Goal: Information Seeking & Learning: Learn about a topic

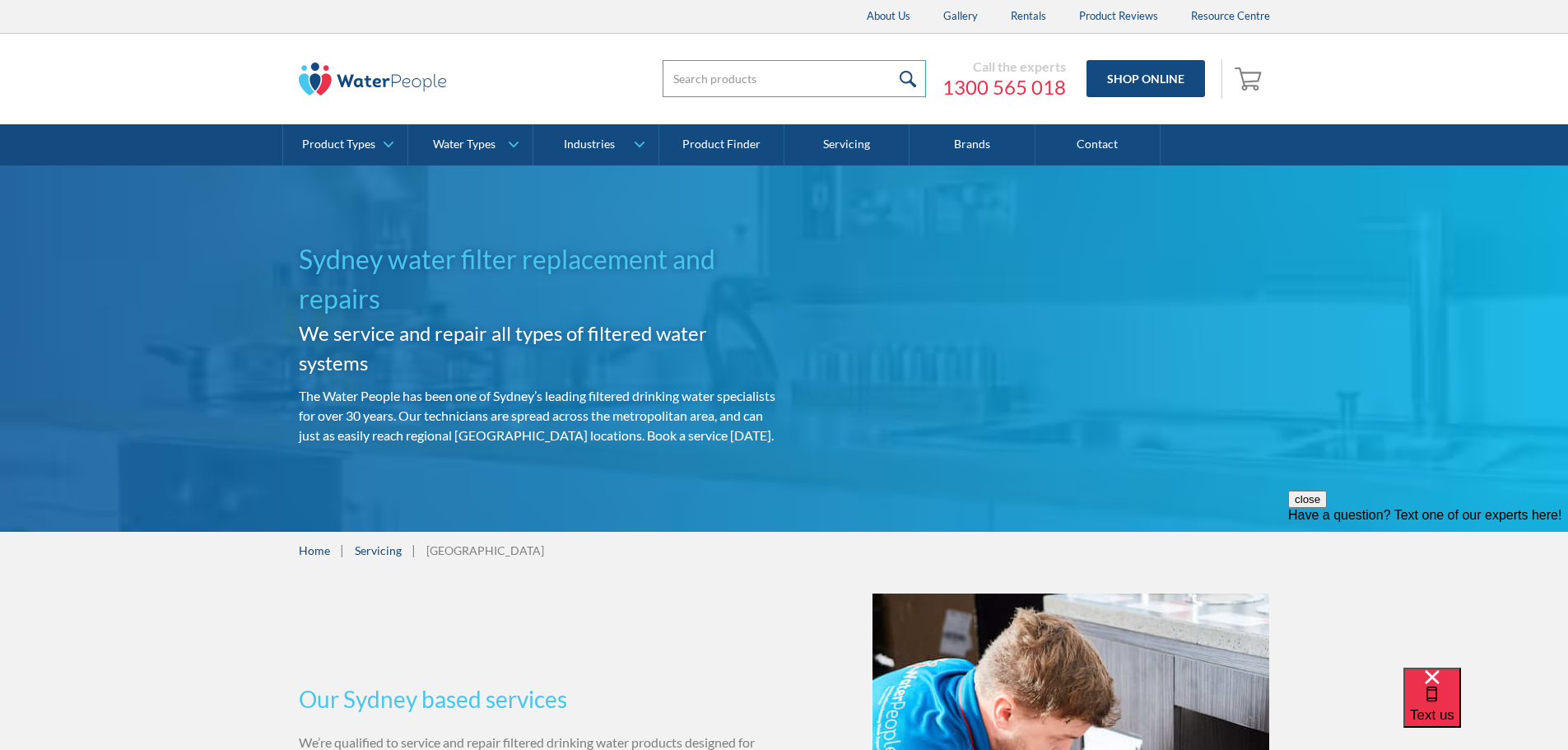
click at [733, 77] on input "search" at bounding box center [794, 78] width 264 height 37
type input "Billi"
click at [890, 60] on input "submit" at bounding box center [908, 78] width 36 height 37
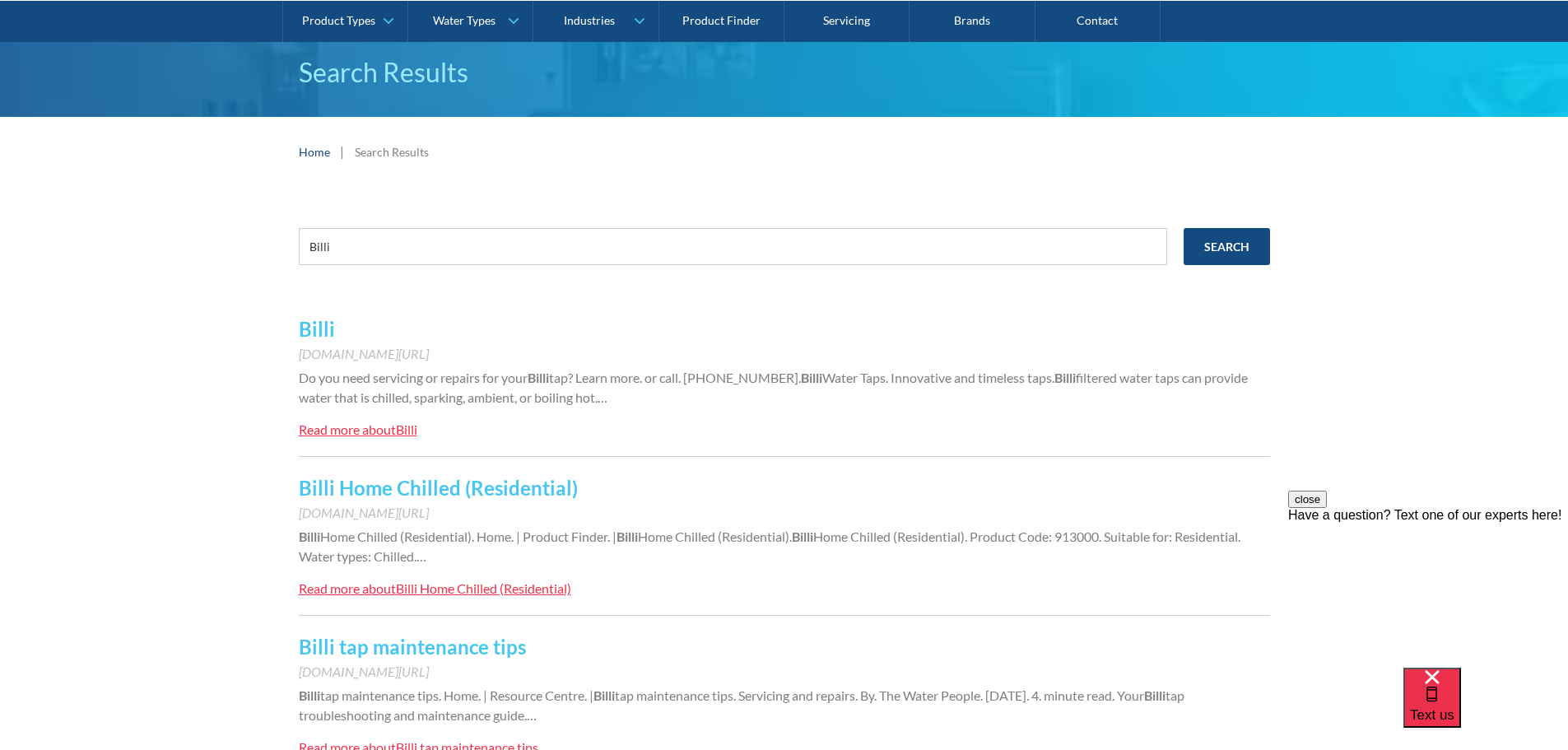
scroll to position [82, 0]
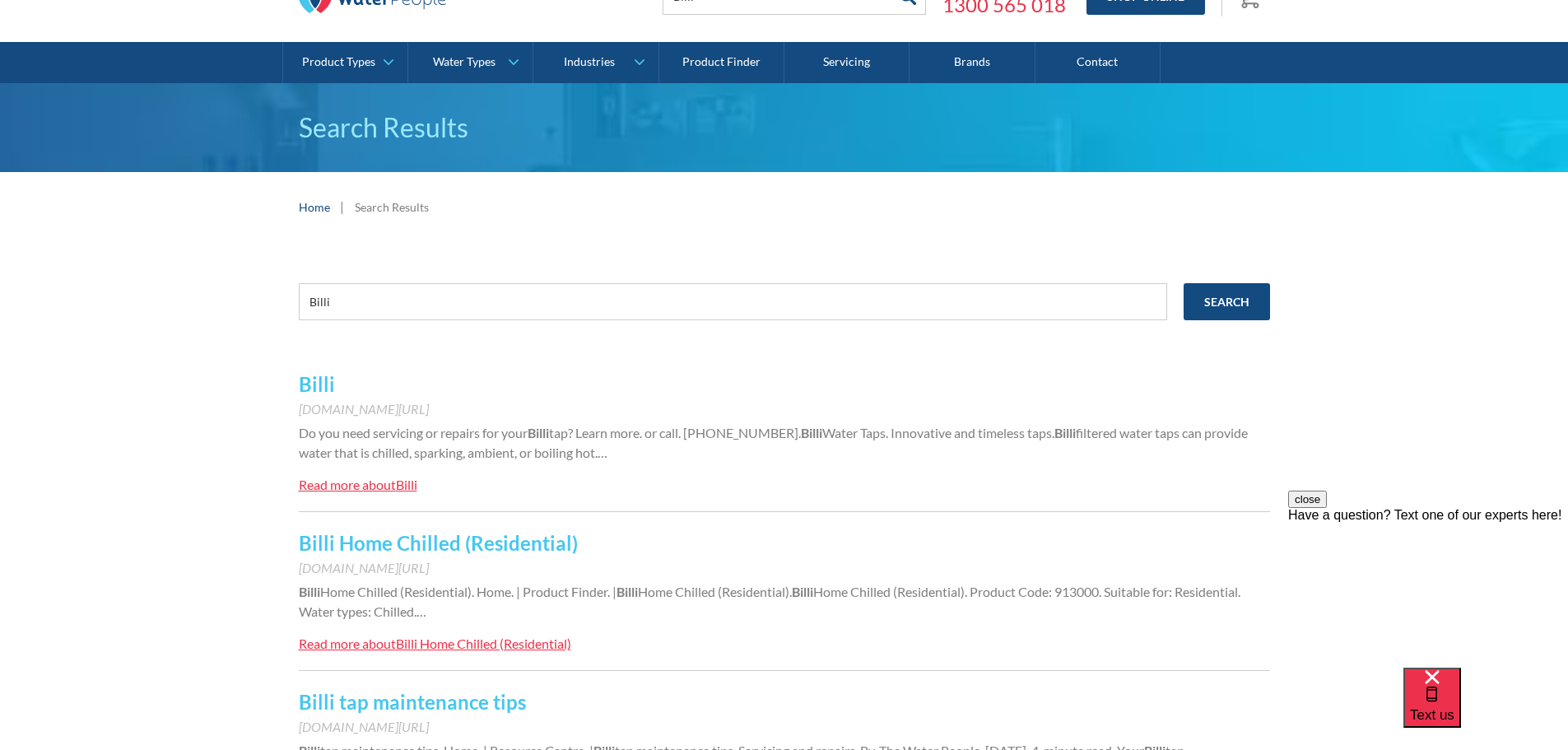
click at [694, 431] on span "tap? Learn more. or call. [PHONE_NUMBER]." at bounding box center [675, 432] width 252 height 16
click at [605, 434] on span "tap? Learn more. or call. [PHONE_NUMBER]." at bounding box center [675, 432] width 252 height 16
click at [391, 479] on div "Read more about" at bounding box center [348, 484] width 97 height 16
click at [379, 481] on div "Read more about" at bounding box center [348, 484] width 97 height 16
